Goal: Task Accomplishment & Management: Manage account settings

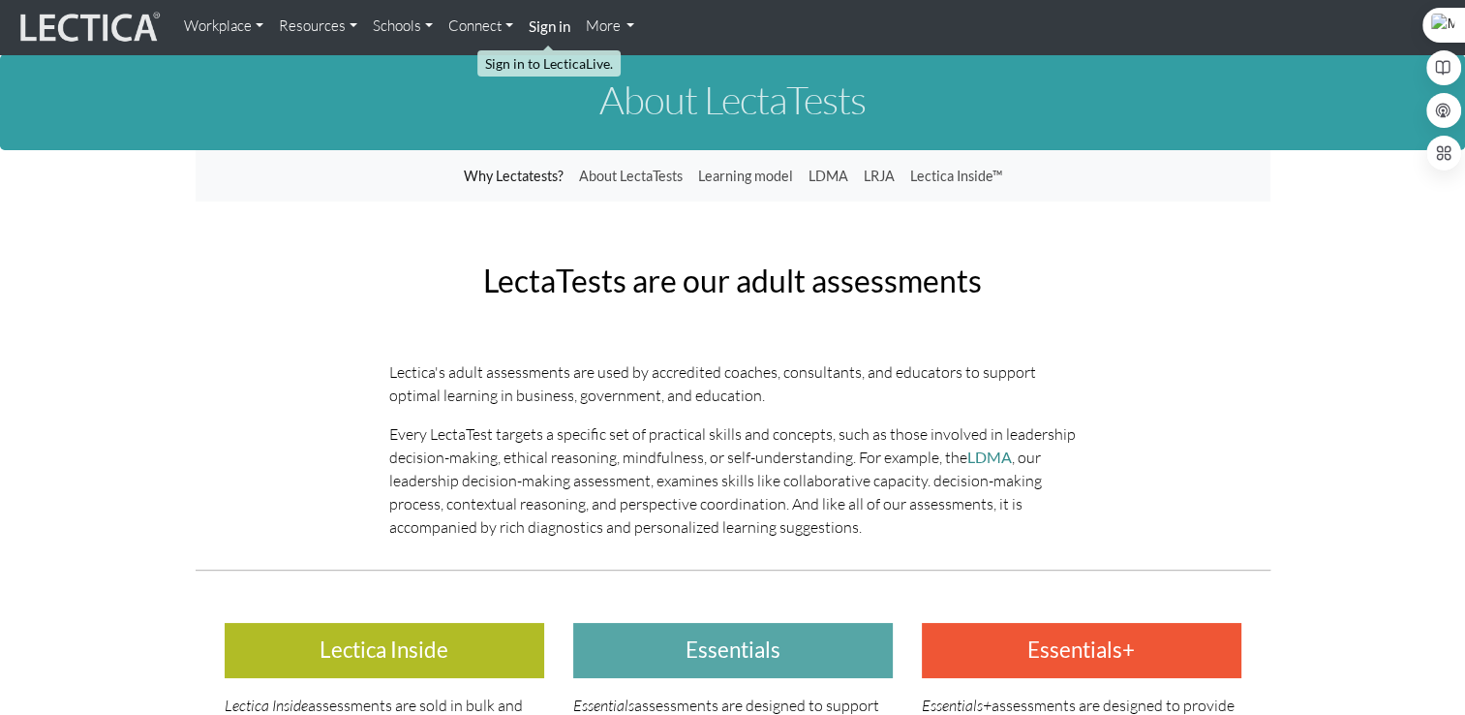
click at [542, 29] on strong "Sign in" at bounding box center [550, 25] width 42 height 17
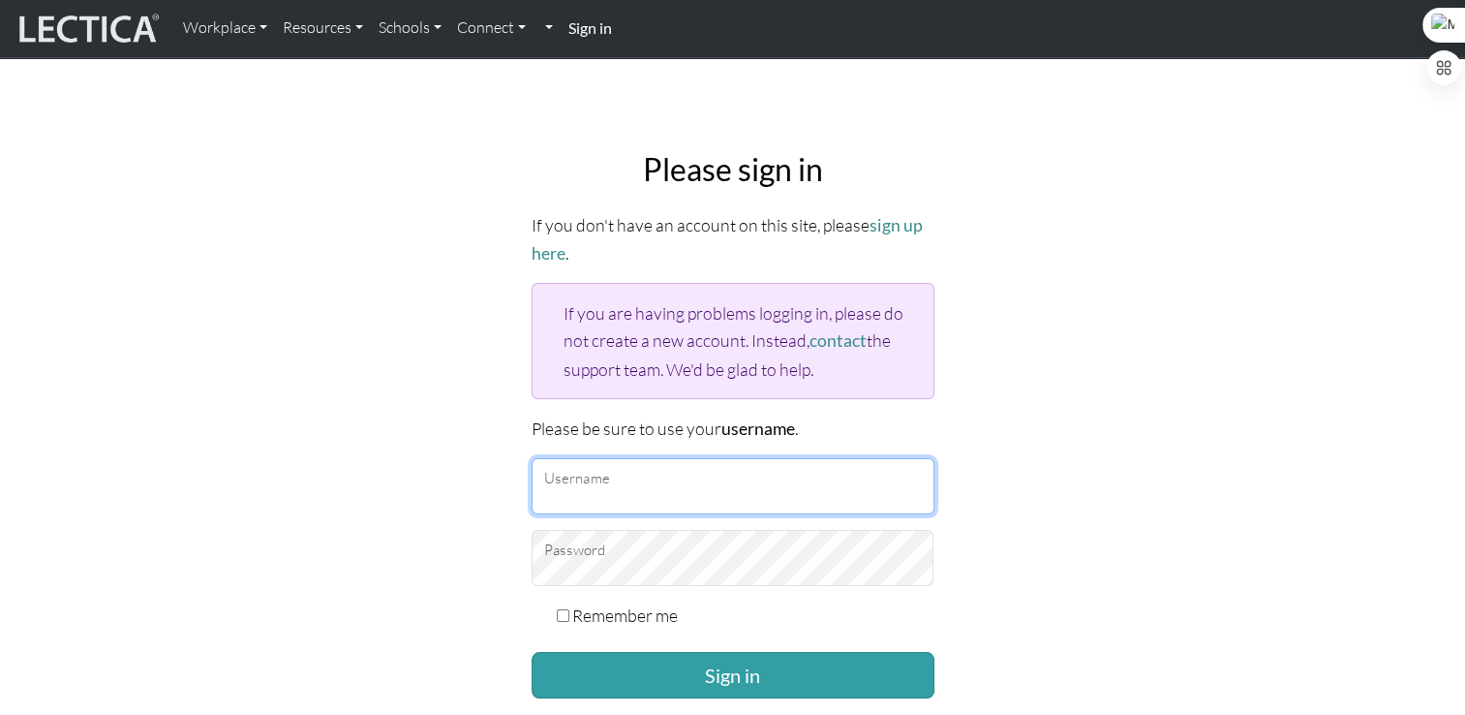
click at [706, 494] on input "Username" at bounding box center [733, 486] width 403 height 56
type input "ivavurdelja@gmail.com"
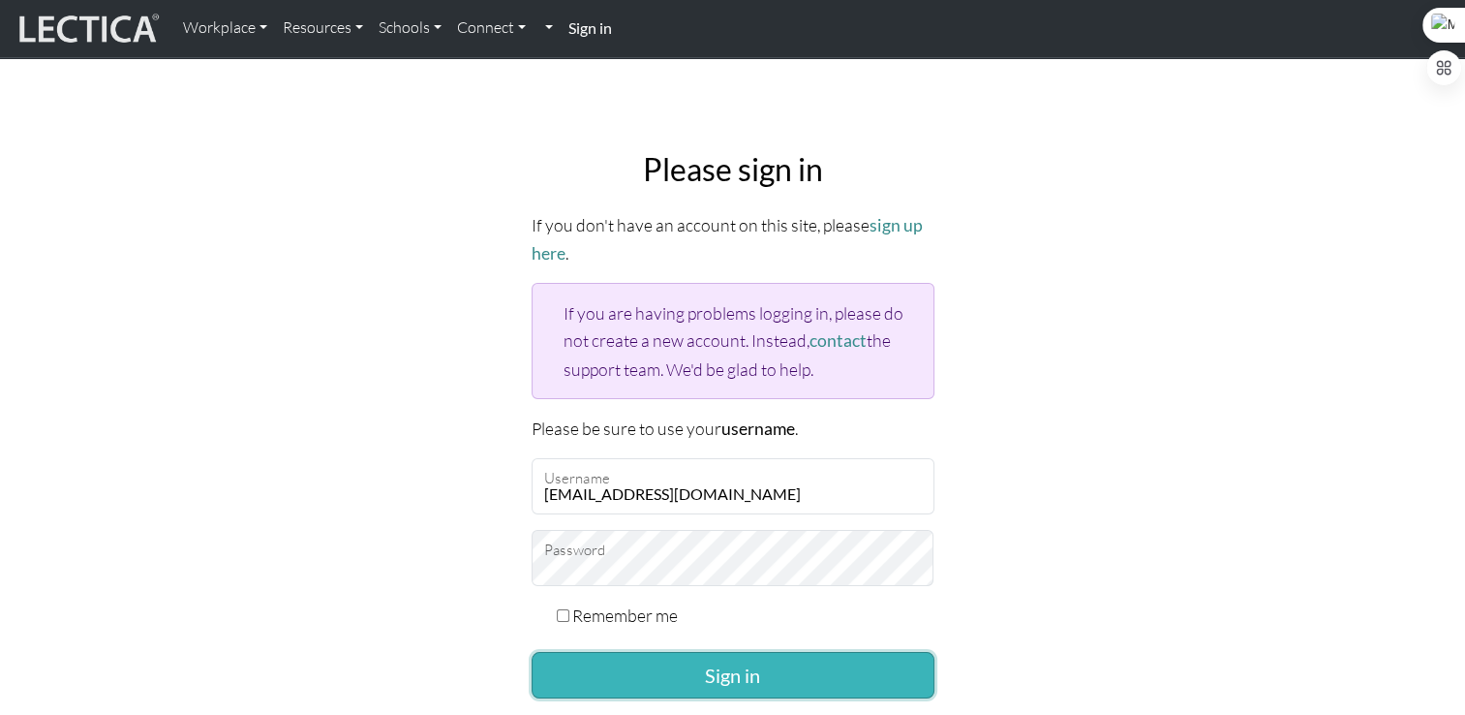
click at [751, 680] on button "Sign in" at bounding box center [733, 675] width 403 height 46
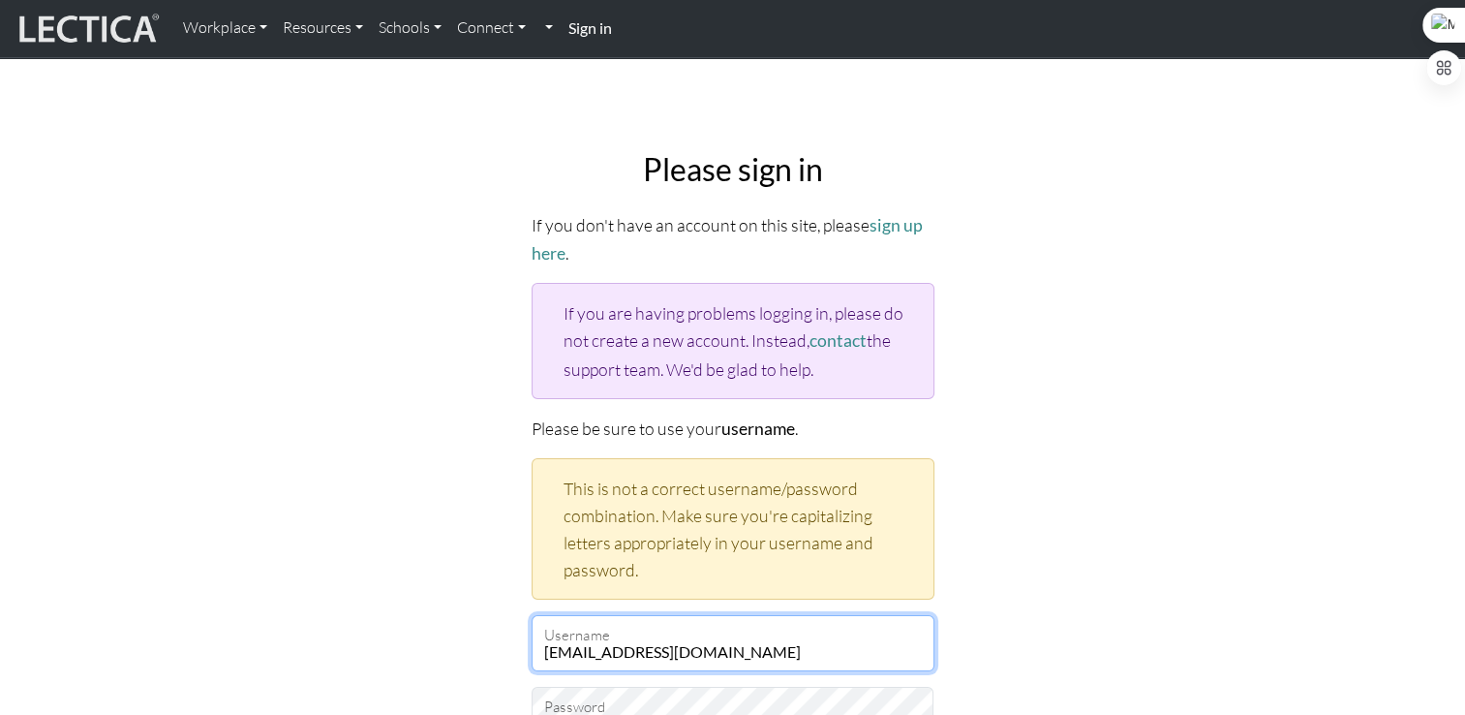
click at [713, 641] on input "ivavurdelja@gmail.com" at bounding box center [733, 643] width 403 height 56
drag, startPoint x: 713, startPoint y: 641, endPoint x: 375, endPoint y: 606, distance: 339.7
click at [375, 606] on div "Please sign in If you don't have an account on this site, please sign up here .…" at bounding box center [733, 540] width 1278 height 808
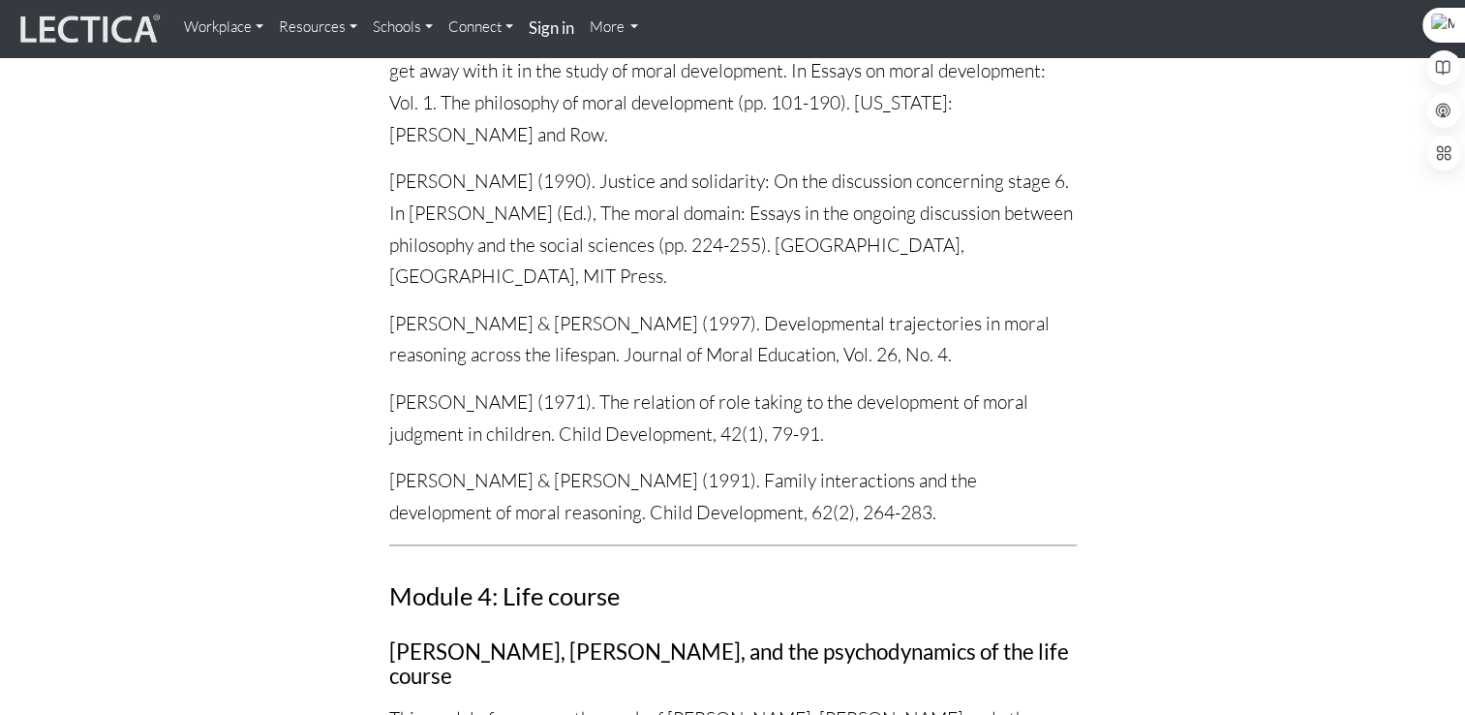
scroll to position [7252, 0]
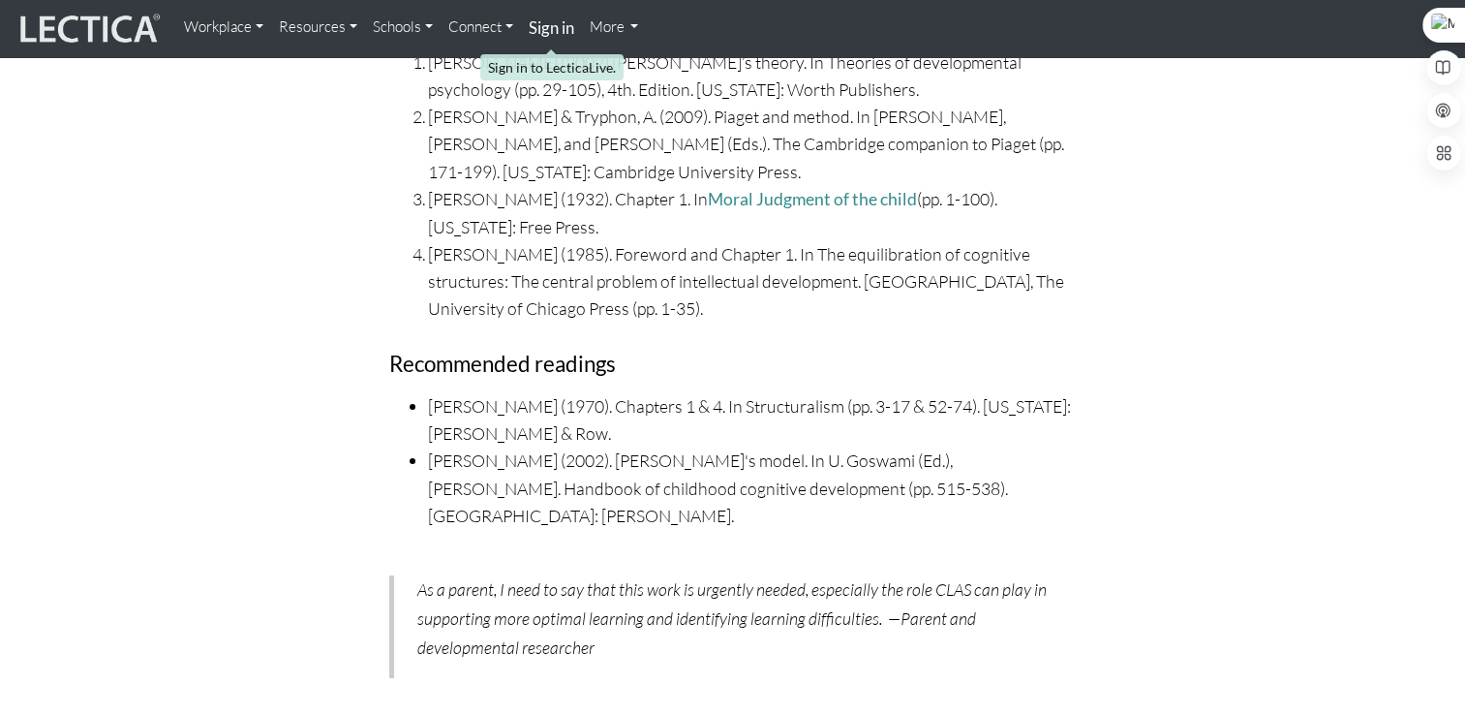
click at [548, 28] on strong "Sign in" at bounding box center [552, 27] width 46 height 20
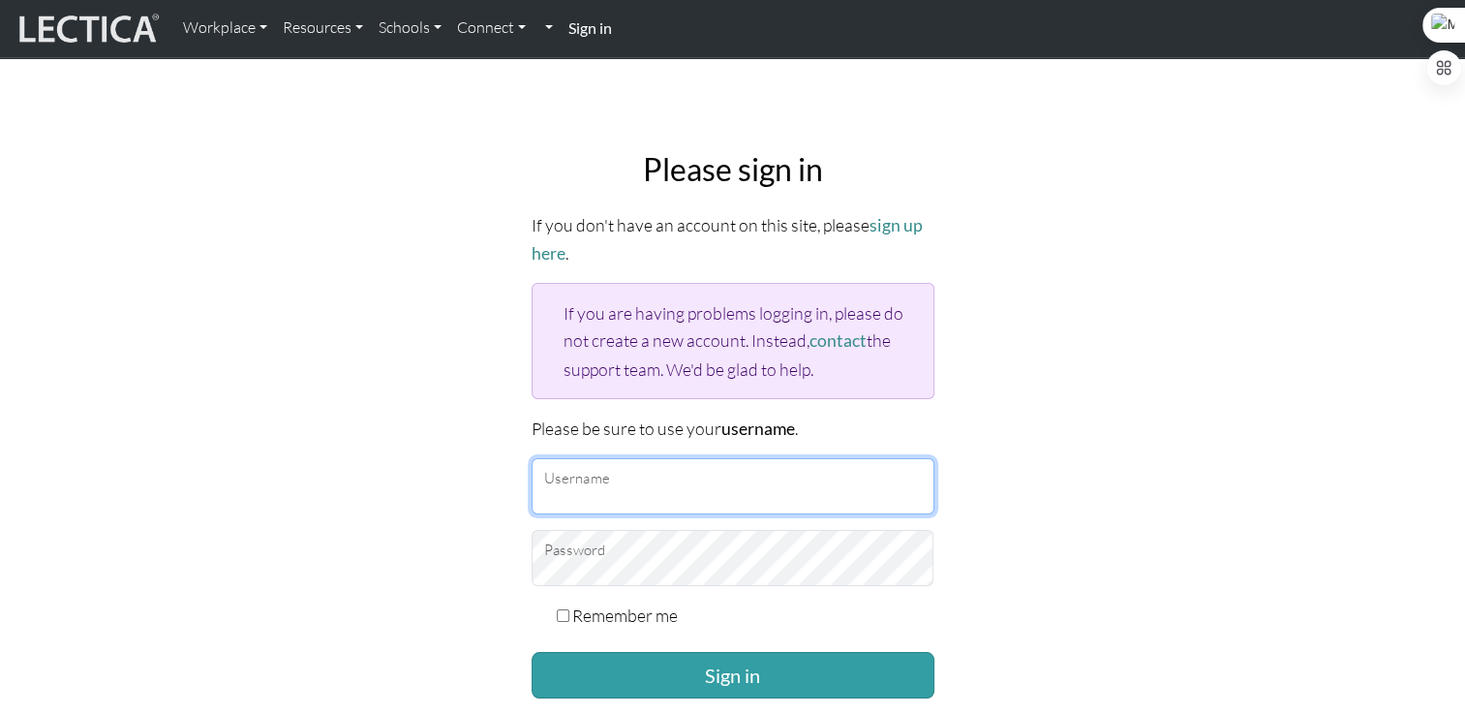
click at [596, 494] on input "Username" at bounding box center [733, 486] width 403 height 56
type input "ivavurdelja"
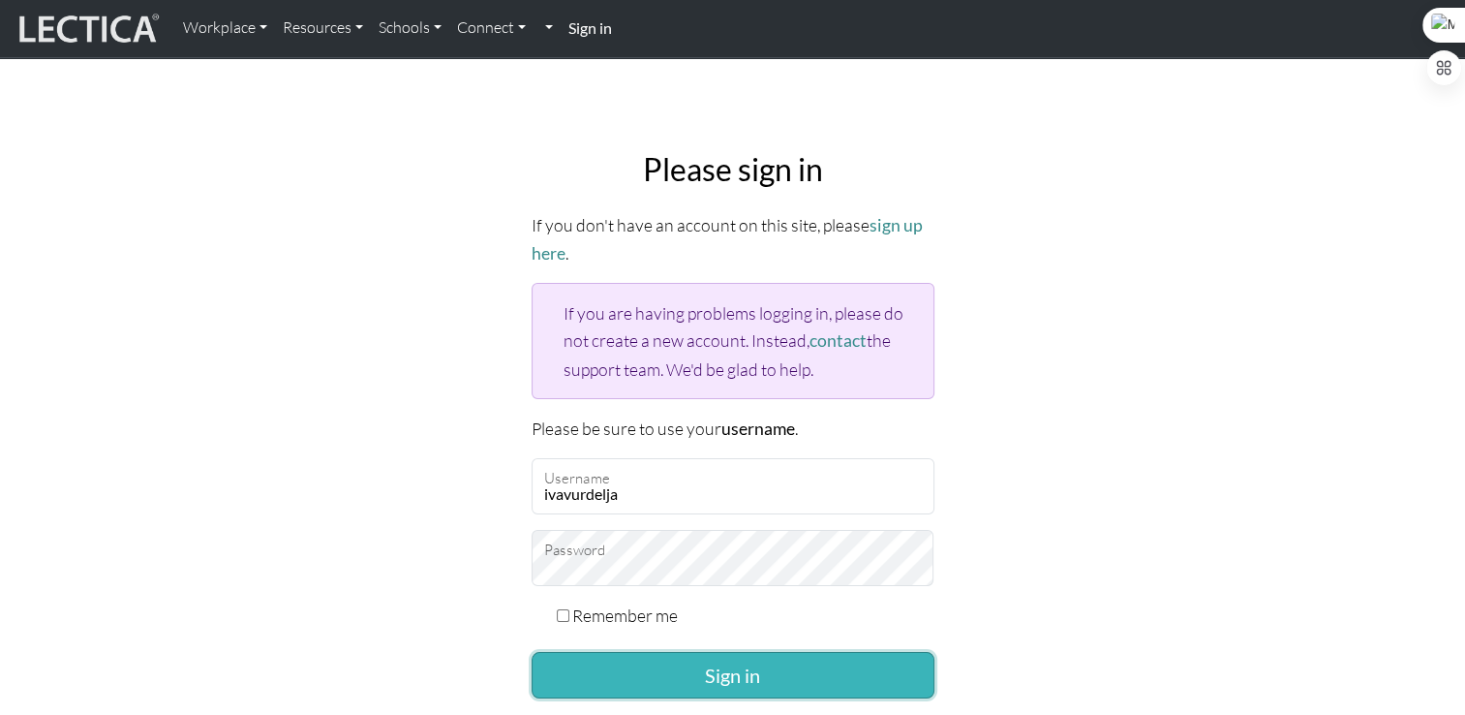
click at [726, 661] on button "Sign in" at bounding box center [733, 675] width 403 height 46
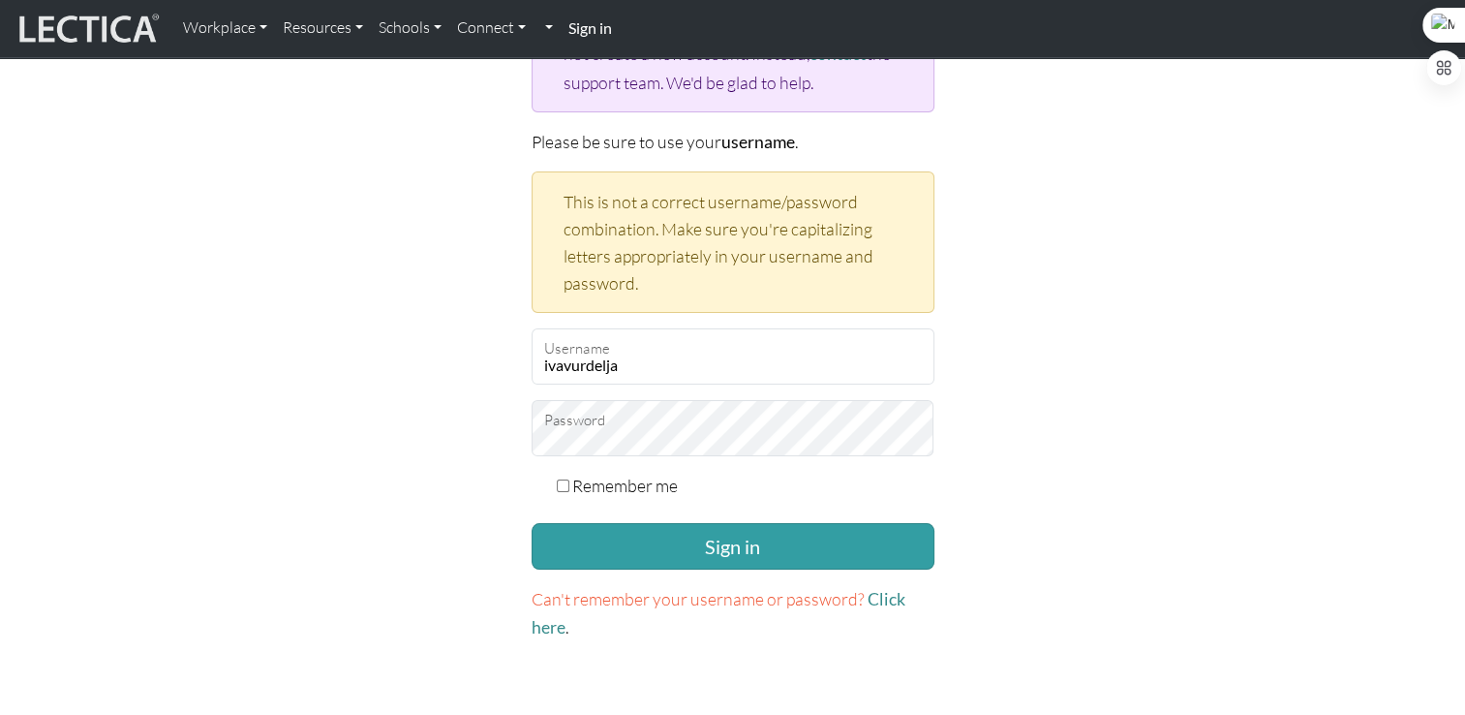
scroll to position [324, 0]
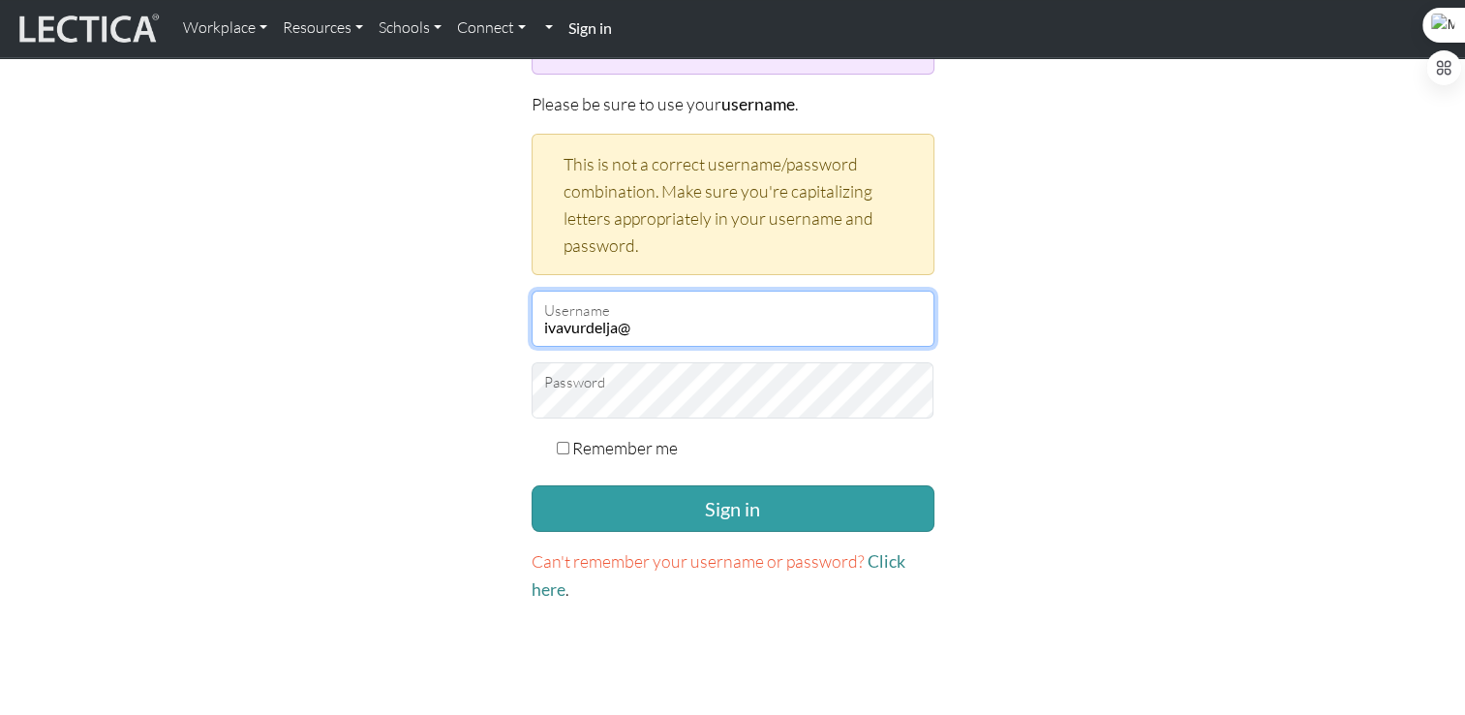
click at [766, 328] on input "ivavurdelja@" at bounding box center [733, 318] width 403 height 56
click at [710, 325] on input "ivavurdelja@" at bounding box center [733, 318] width 403 height 56
click at [689, 326] on input "ivavurdelja@" at bounding box center [733, 318] width 403 height 56
type input "ivavurdelja@gmail.com"
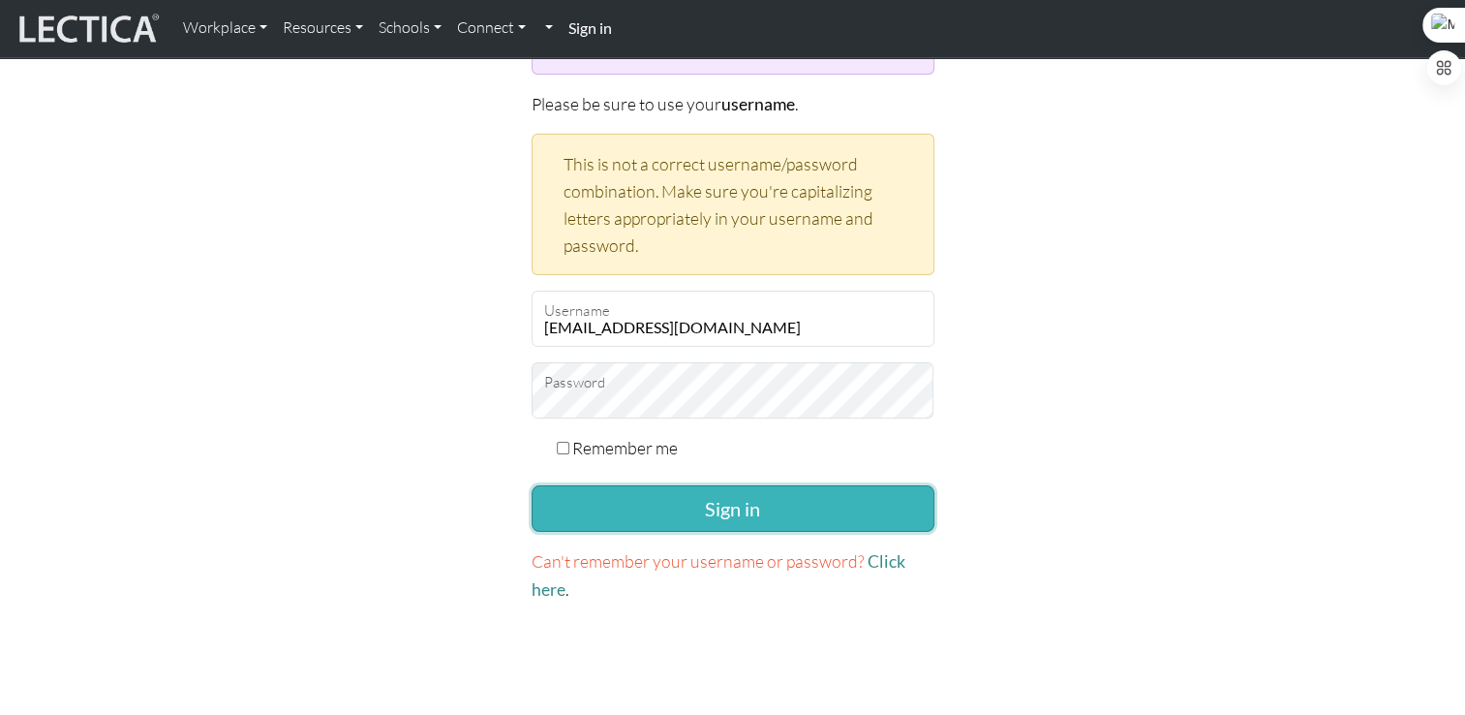
click at [715, 498] on button "Sign in" at bounding box center [733, 508] width 403 height 46
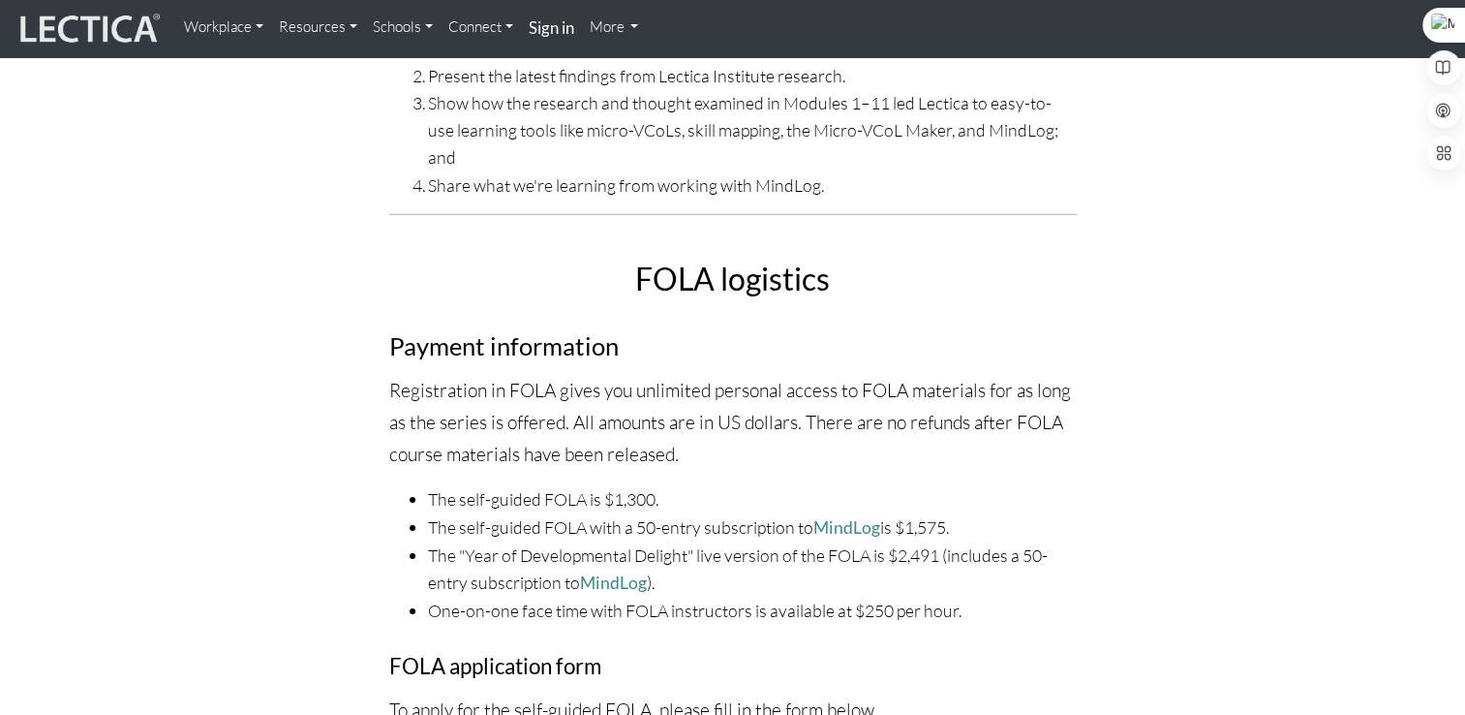
scroll to position [21089, 0]
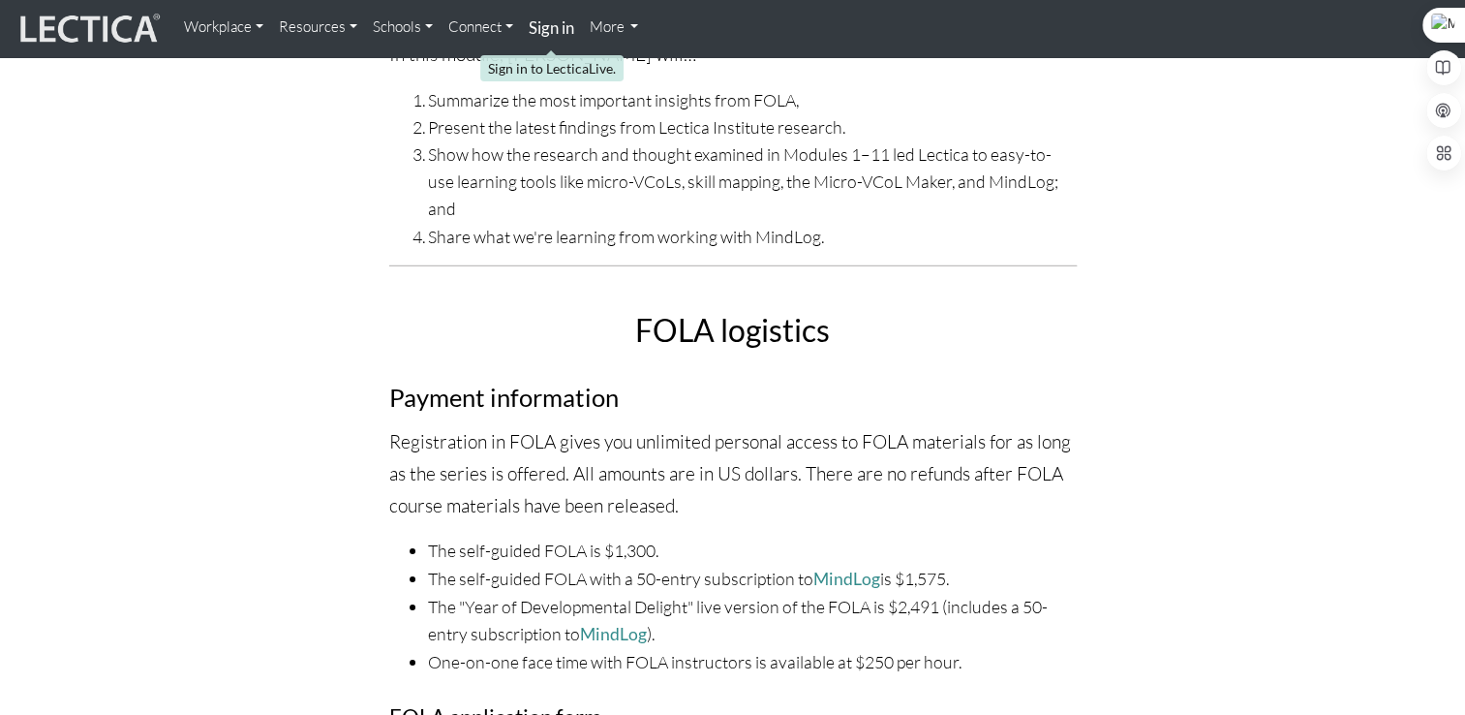
click at [538, 25] on strong "Sign in" at bounding box center [552, 27] width 46 height 20
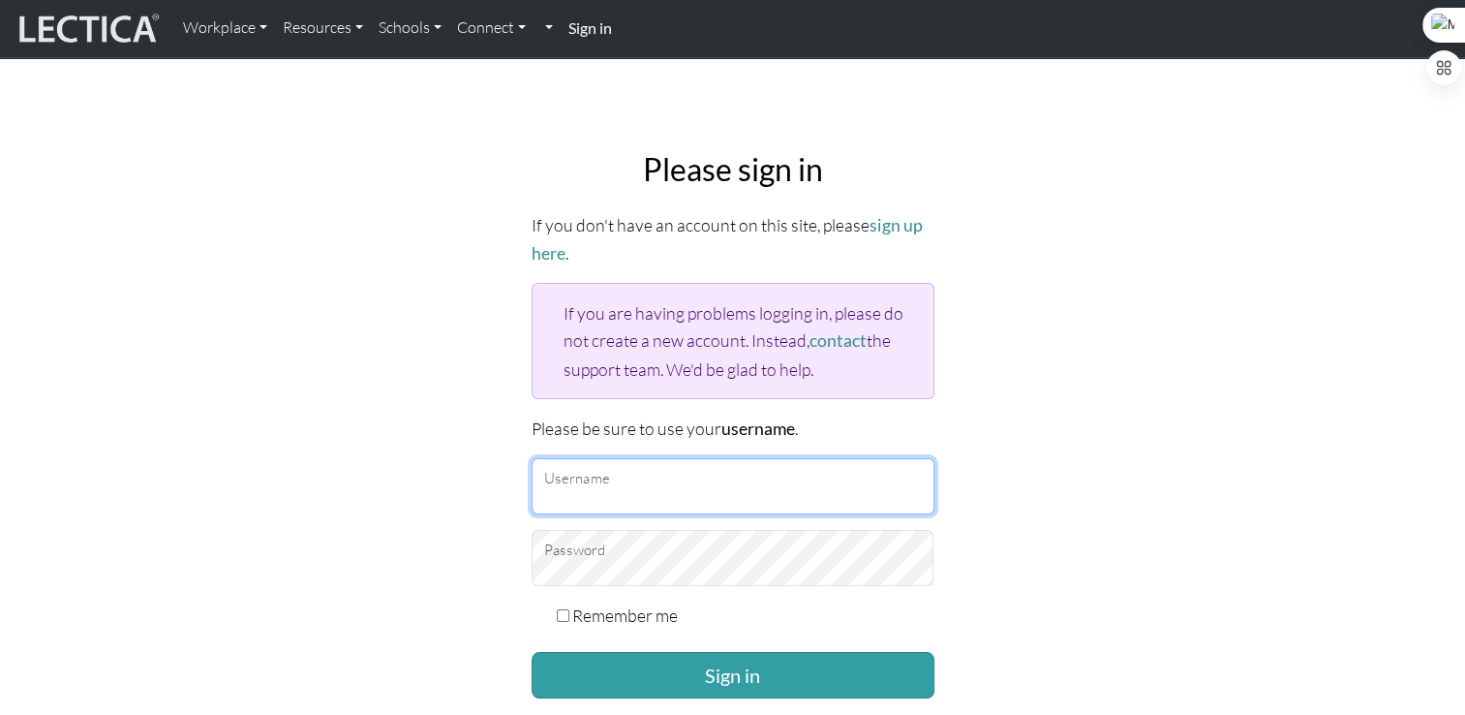
click at [590, 486] on input "Username" at bounding box center [733, 486] width 403 height 56
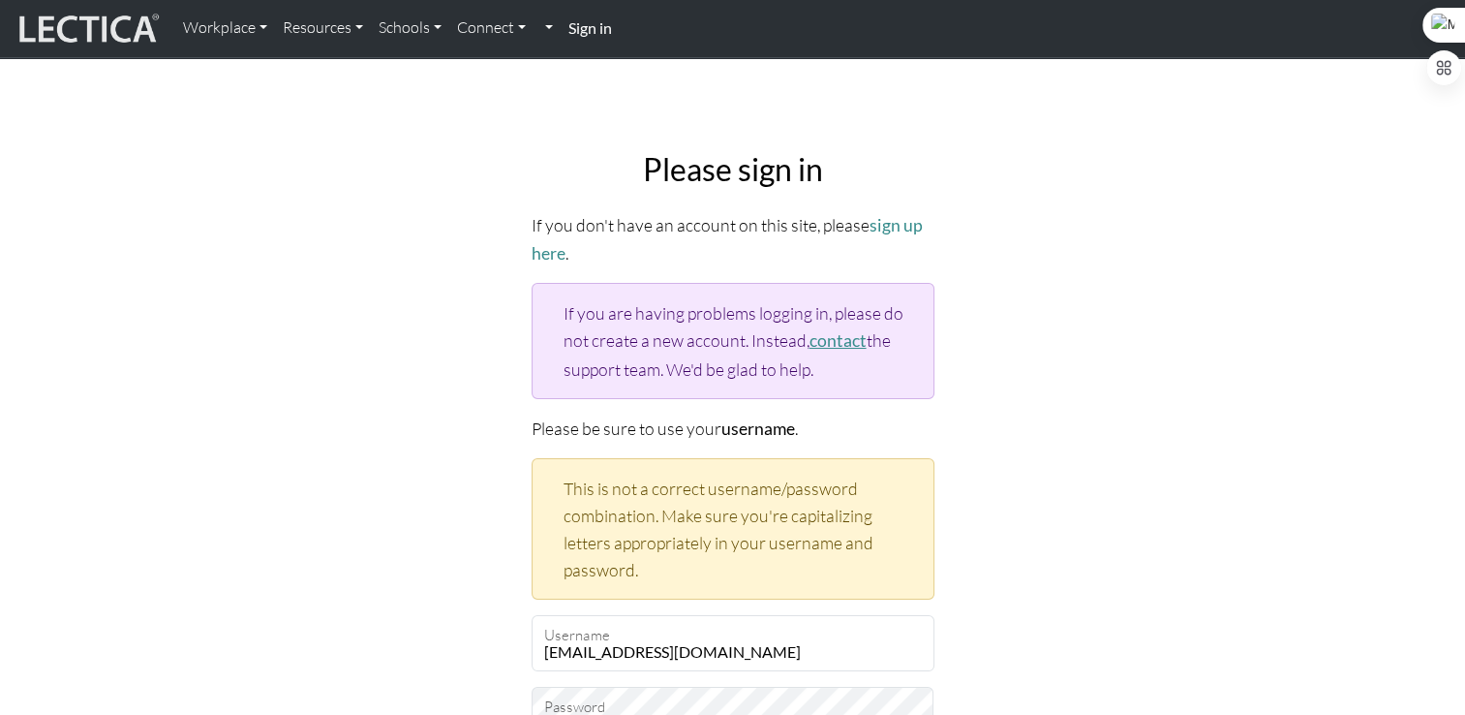
click at [844, 335] on link "contact" at bounding box center [837, 340] width 57 height 20
